Goal: Task Accomplishment & Management: Complete application form

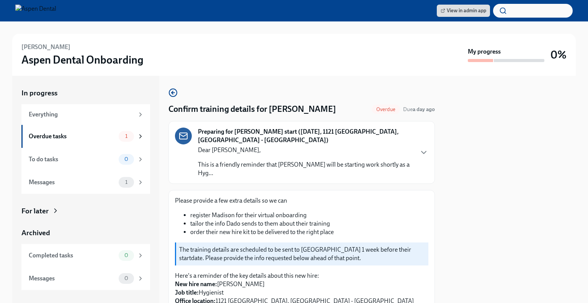
scroll to position [407, 0]
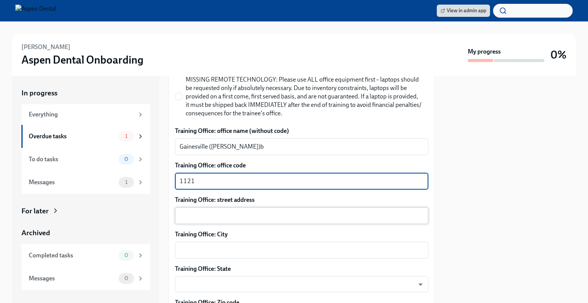
type textarea "1121"
click at [231, 217] on textarea "Training Office: street address" at bounding box center [302, 215] width 244 height 9
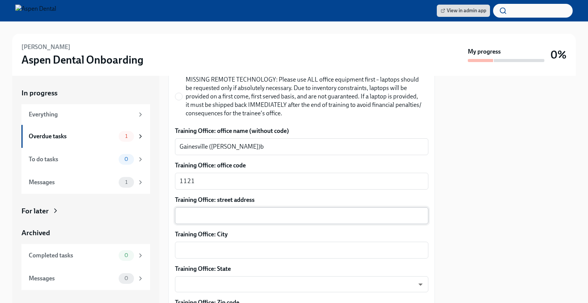
click at [212, 222] on div "x ​" at bounding box center [301, 215] width 253 height 17
drag, startPoint x: 212, startPoint y: 222, endPoint x: 188, endPoint y: 219, distance: 23.9
click at [188, 219] on textarea "Training Office: street address" at bounding box center [302, 215] width 244 height 9
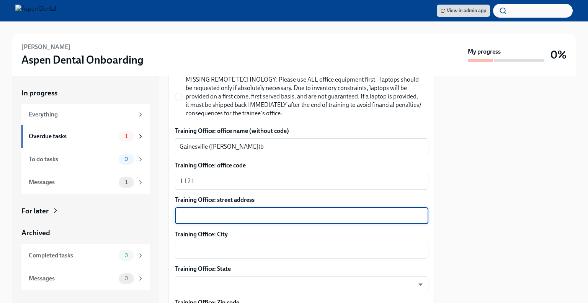
paste textarea "[STREET_ADDRESS][PERSON_NAME],"
type textarea "[STREET_ADDRESS][PERSON_NAME]"
click at [197, 249] on textarea "Training Office: City" at bounding box center [302, 249] width 244 height 9
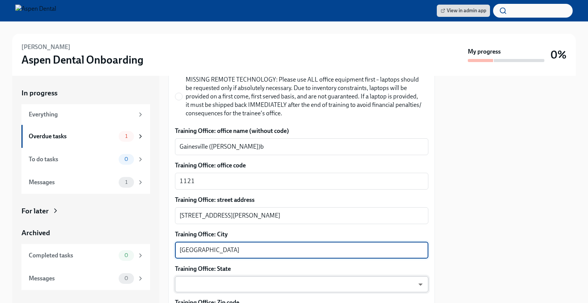
type textarea "[GEOGRAPHIC_DATA]"
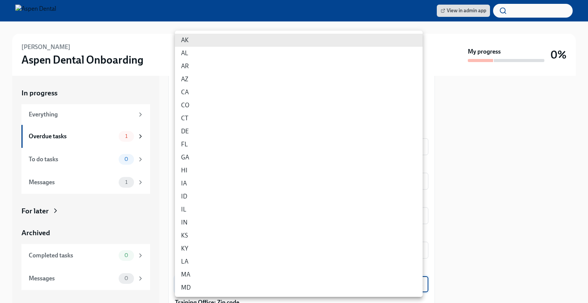
click at [209, 286] on body "View in admin app [PERSON_NAME] Aspen Dental Onboarding My progress 0% In progr…" at bounding box center [294, 151] width 588 height 303
click at [203, 144] on li "FL" at bounding box center [299, 144] width 248 height 13
type input "p9EpWNeCF"
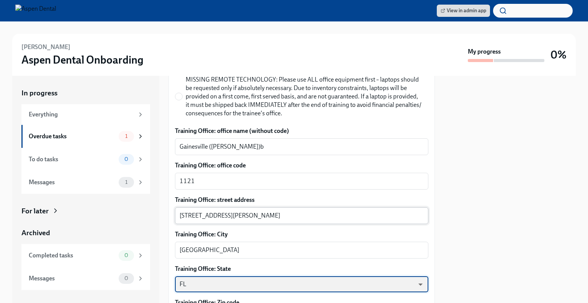
scroll to position [490, 0]
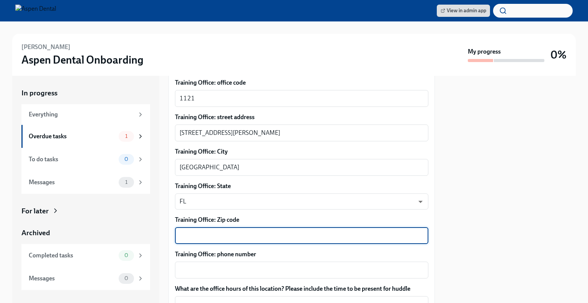
click at [225, 233] on textarea "Training Office: Zip code" at bounding box center [302, 235] width 244 height 9
type textarea "32605"
click at [275, 267] on textarea "Training Office: phone number" at bounding box center [302, 269] width 244 height 9
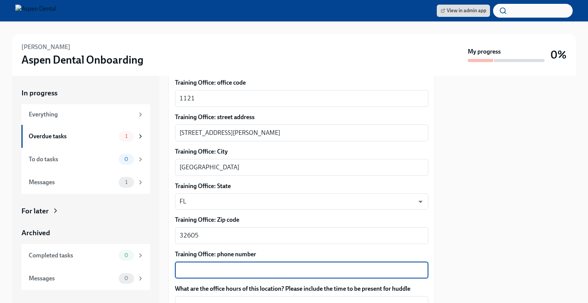
click at [245, 269] on textarea "Training Office: phone number" at bounding box center [302, 269] width 244 height 9
paste textarea "[PHONE_NUMBER]"
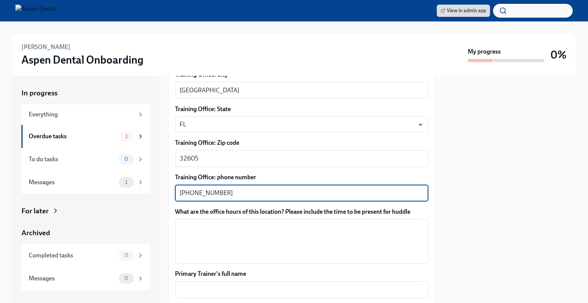
scroll to position [577, 0]
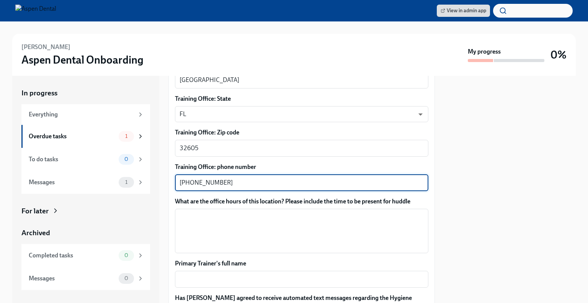
type textarea "[PHONE_NUMBER]"
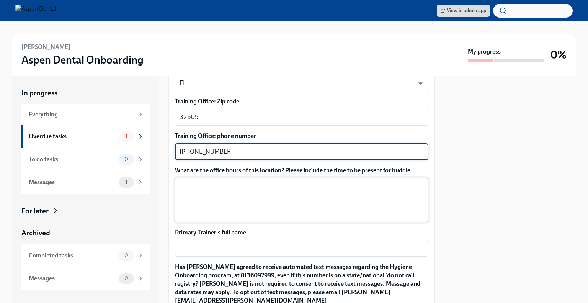
click at [201, 202] on textarea "What are the office hours of this location? Please include the time to be prese…" at bounding box center [302, 199] width 244 height 37
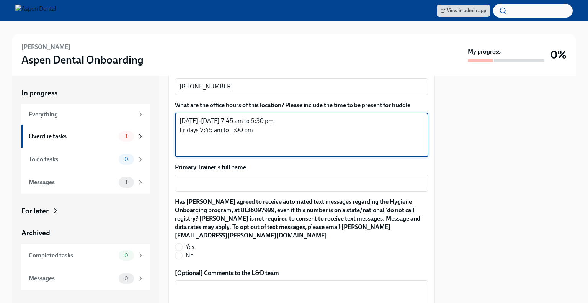
scroll to position [697, 0]
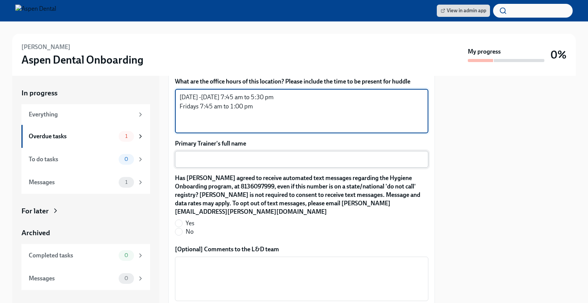
type textarea "[DATE] -[DATE] 7:45 am to 5:30 pm Fridays 7:45 am to 1:00 pm"
click at [258, 158] on textarea "Primary Trainer's full name" at bounding box center [302, 159] width 244 height 9
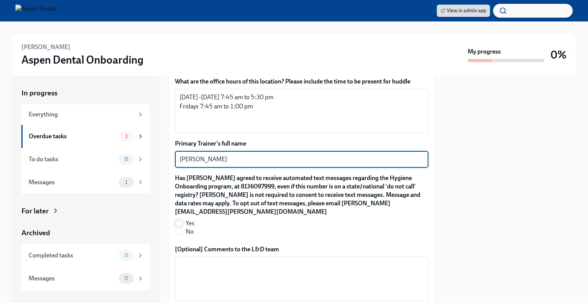
type textarea "[PERSON_NAME]"
click at [178, 220] on input "Yes" at bounding box center [178, 223] width 7 height 7
radio input "true"
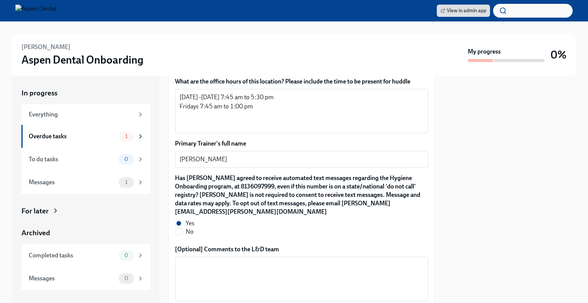
scroll to position [776, 0]
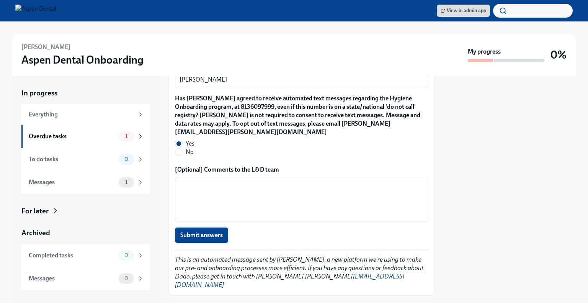
click at [216, 231] on span "Submit answers" at bounding box center [201, 235] width 42 height 8
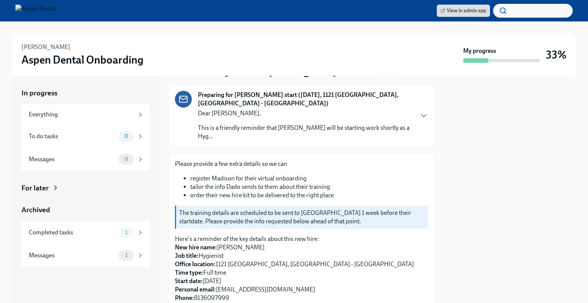
scroll to position [0, 0]
